Goal: Complete application form: Complete application form

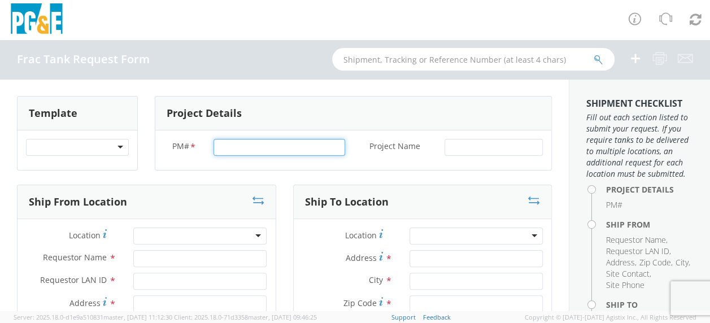
click at [231, 145] on input "PM# *" at bounding box center [280, 147] width 132 height 17
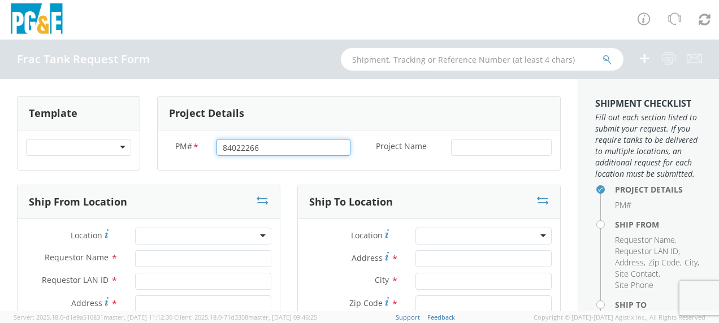
type input "84022266"
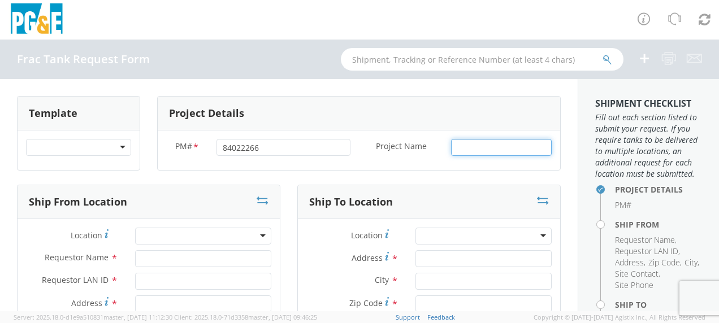
click at [459, 142] on input "Project Name *" at bounding box center [501, 147] width 101 height 17
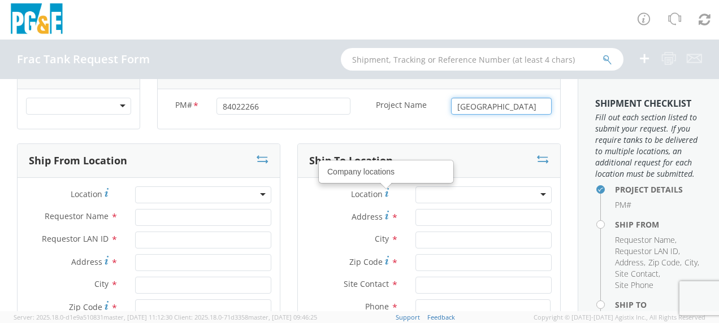
scroll to position [57, 0]
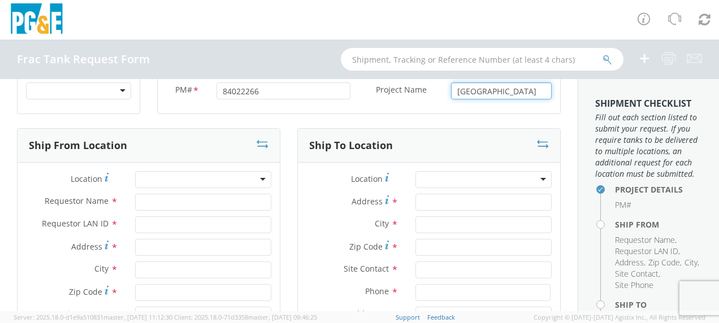
type input "[GEOGRAPHIC_DATA]"
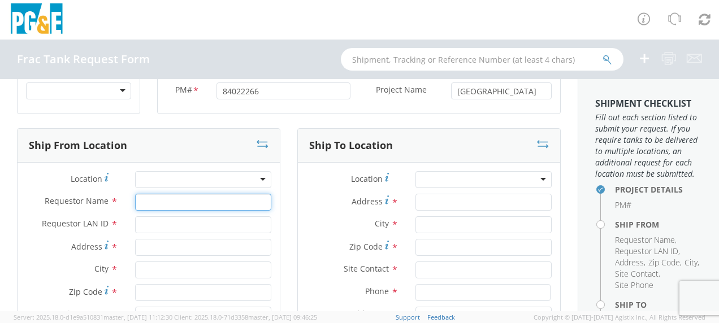
click at [154, 201] on input "Requestor Name *" at bounding box center [203, 202] width 136 height 17
type input "[PERSON_NAME]"
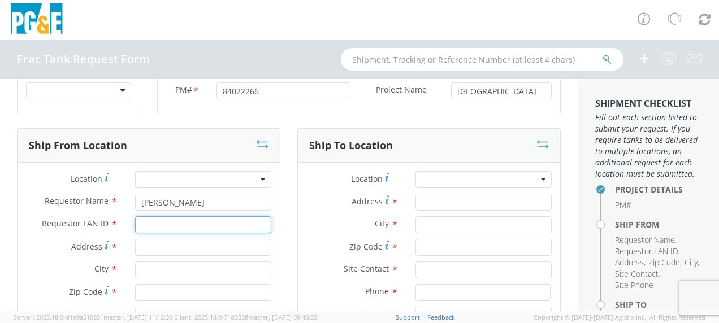
click at [159, 223] on input "Requestor LAN ID *" at bounding box center [203, 224] width 136 height 17
type input "tahj"
click at [147, 244] on input "Address *" at bounding box center [203, 247] width 136 height 17
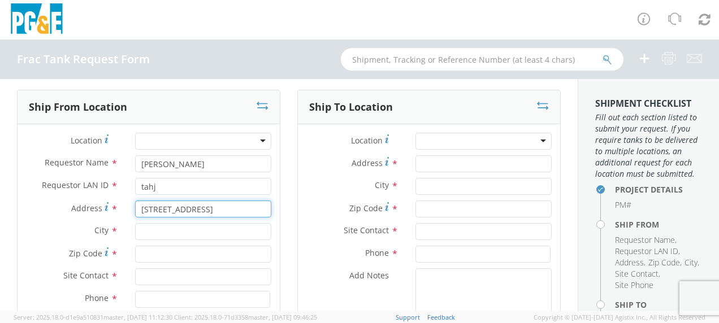
scroll to position [113, 0]
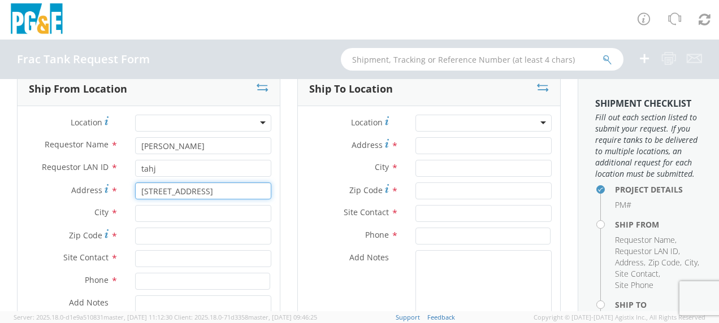
type input "[STREET_ADDRESS]"
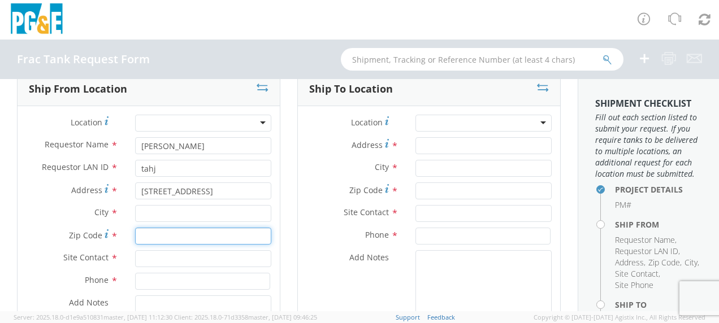
click at [140, 235] on input "Zip Code *" at bounding box center [203, 236] width 136 height 17
click at [142, 204] on div "Address * [STREET_ADDRESS]" at bounding box center [149, 194] width 262 height 23
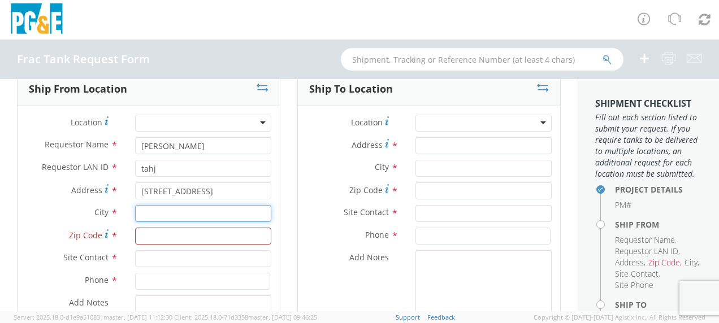
click at [141, 208] on input "text" at bounding box center [203, 213] width 136 height 17
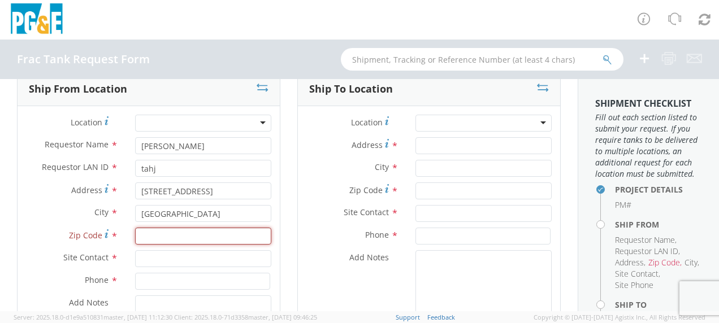
click at [146, 237] on input "Zip Code *" at bounding box center [203, 236] width 136 height 17
click at [170, 211] on input "[GEOGRAPHIC_DATA]" at bounding box center [203, 213] width 136 height 17
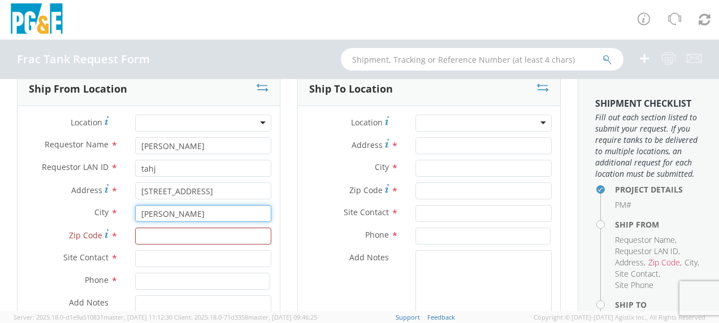
type input "[GEOGRAPHIC_DATA]"
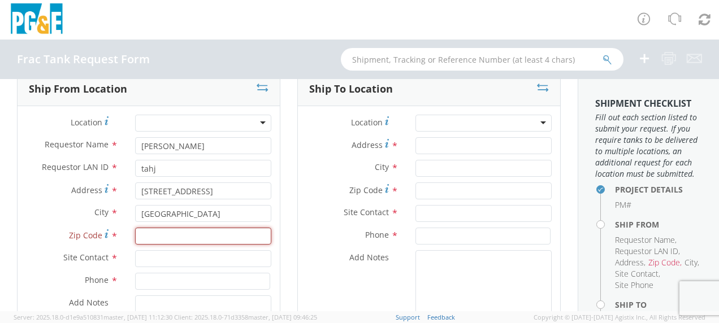
click at [146, 238] on input "Zip Code *" at bounding box center [203, 236] width 136 height 17
type input "95940"
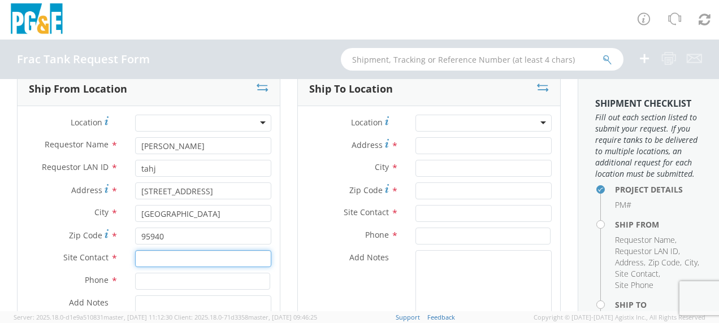
click at [148, 260] on input "text" at bounding box center [203, 258] width 136 height 17
type input "[PERSON_NAME]"
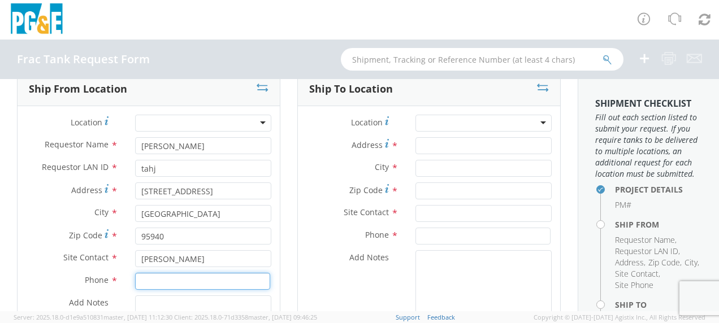
click at [154, 287] on input at bounding box center [202, 281] width 135 height 17
type input "[PHONE_NUMBER]"
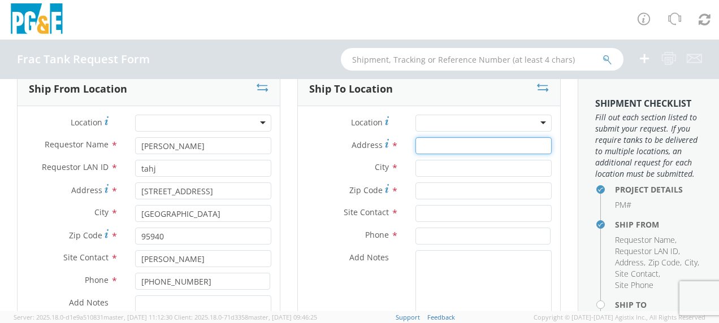
click at [456, 142] on input "Address *" at bounding box center [483, 145] width 136 height 17
type input "[STREET_ADDRESS][PERSON_NAME]"
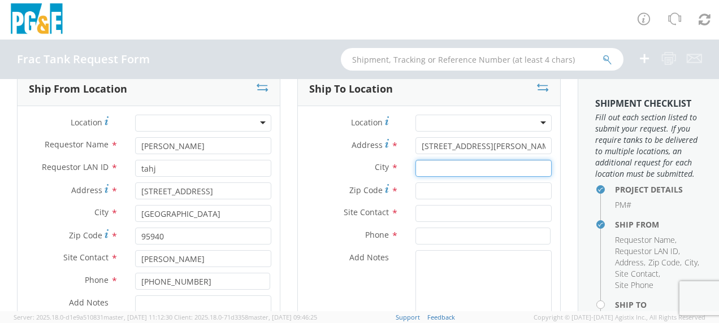
click at [427, 168] on input "text" at bounding box center [483, 168] width 136 height 17
type input "Gustine"
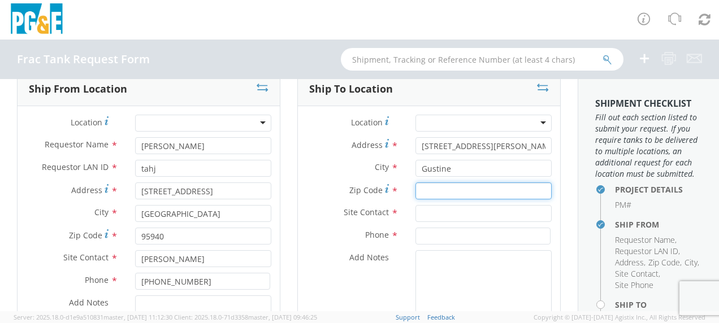
click at [424, 190] on input "Zip Code *" at bounding box center [483, 191] width 136 height 17
type input "95332"
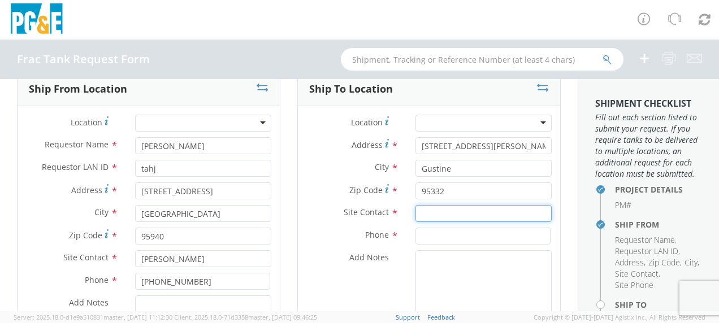
click at [422, 213] on input "text" at bounding box center [483, 213] width 136 height 17
type input "[PERSON_NAME]"
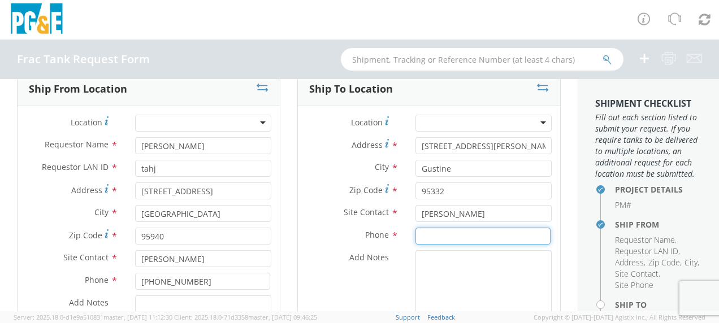
click at [432, 242] on input at bounding box center [482, 236] width 135 height 17
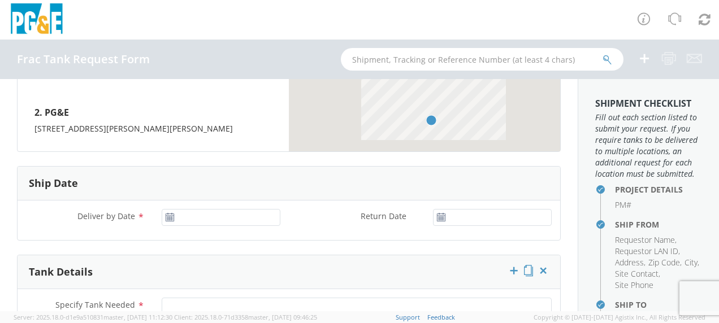
scroll to position [565, 0]
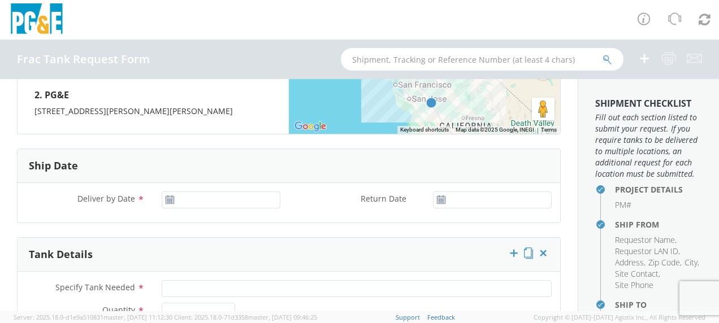
type input "[PHONE_NUMBER]"
click at [212, 201] on input "[DATE]" at bounding box center [221, 200] width 119 height 17
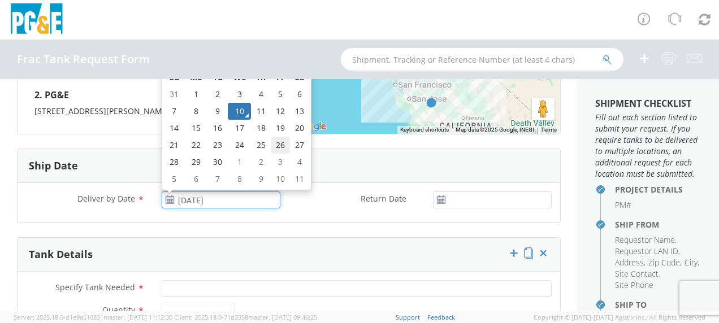
scroll to position [509, 0]
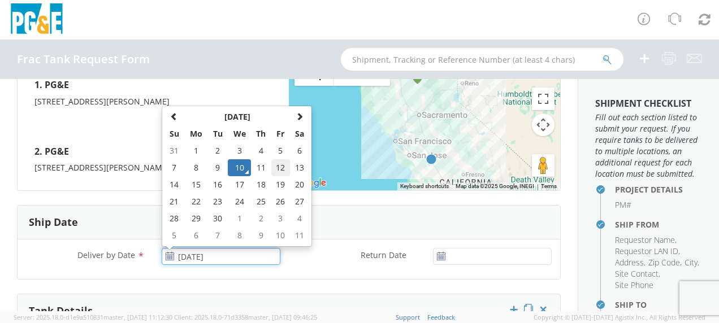
click at [276, 163] on td "12" at bounding box center [280, 167] width 19 height 17
type input "[DATE]"
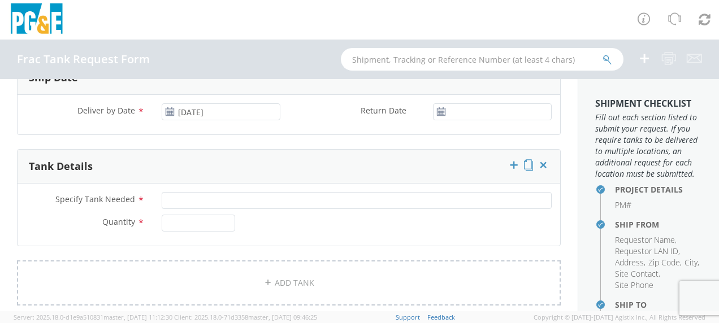
scroll to position [678, 0]
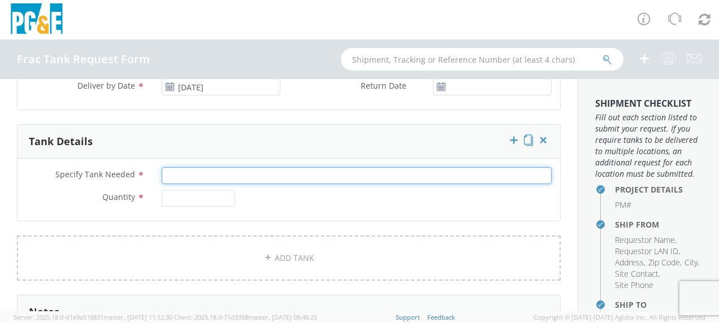
click at [189, 173] on input "Specify Tank Needed *" at bounding box center [357, 175] width 390 height 17
type input "10K Single Wall 10K Double Wall"
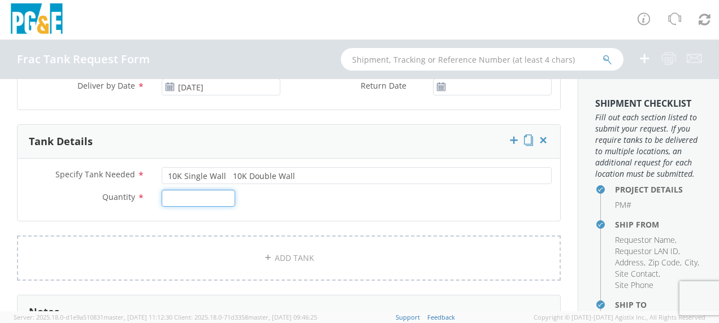
click at [180, 196] on input "Quantity *" at bounding box center [198, 198] width 73 height 17
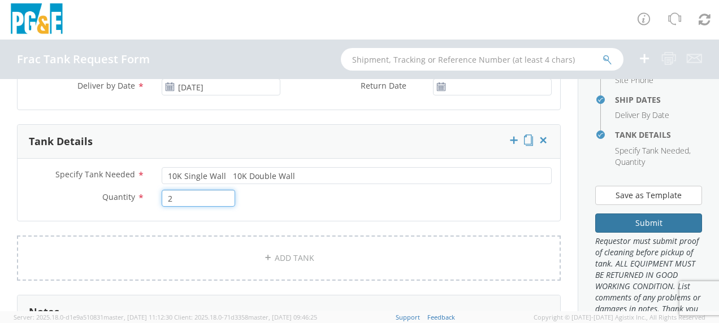
scroll to position [283, 0]
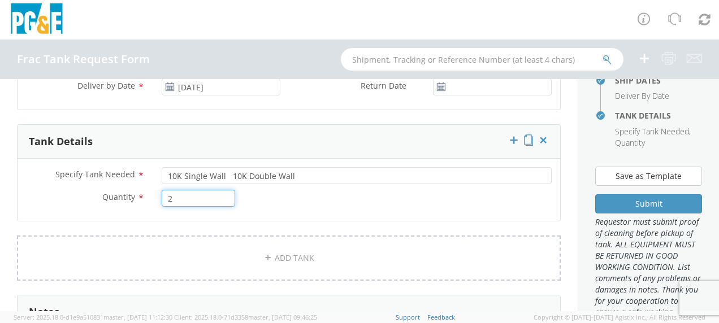
type input "2"
click at [624, 237] on aside "Shipment Checklist Fill out each section listed to submit your request. If you …" at bounding box center [648, 195] width 141 height 232
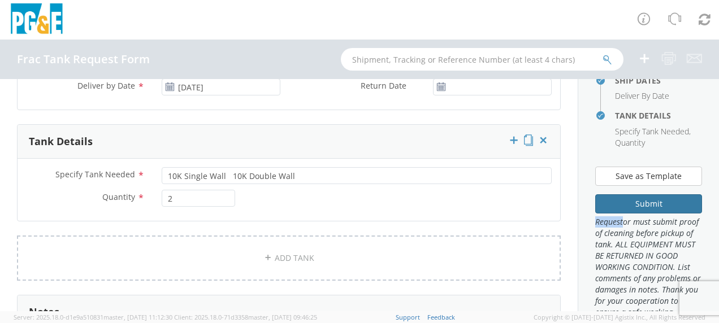
drag, startPoint x: 624, startPoint y: 237, endPoint x: 623, endPoint y: 223, distance: 14.7
click at [623, 214] on button "Submit" at bounding box center [648, 203] width 107 height 19
